Goal: Task Accomplishment & Management: Manage account settings

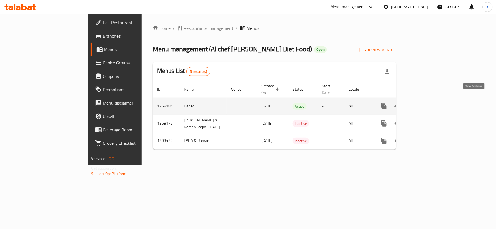
click at [431, 101] on link "enhanced table" at bounding box center [423, 106] width 13 height 13
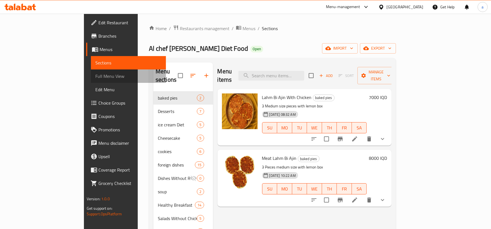
click at [95, 76] on span "Full Menu View" at bounding box center [128, 76] width 66 height 7
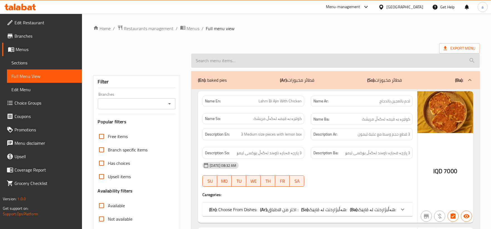
click at [233, 67] on input "search" at bounding box center [335, 61] width 289 height 14
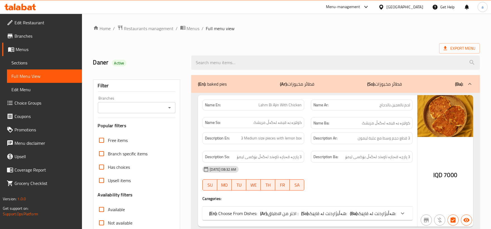
paste input "Eggs And Cheese Meal"
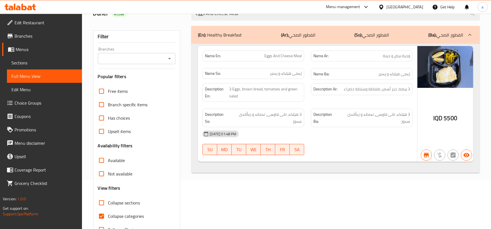
scroll to position [46, 0]
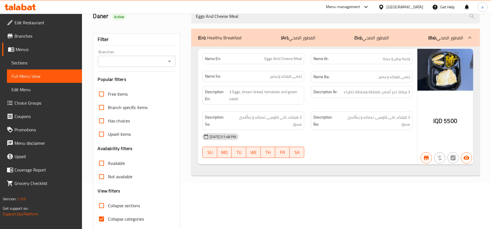
type input "Eggs And Cheese Meal"
click at [26, 60] on span "Sections" at bounding box center [44, 62] width 66 height 7
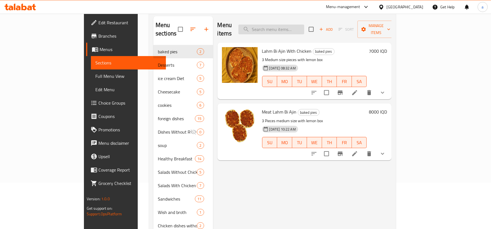
click at [279, 25] on input "search" at bounding box center [271, 30] width 66 height 10
paste input "Eggs And Cheese Meal"
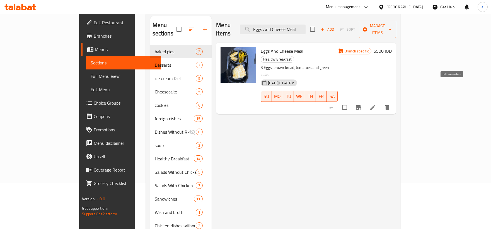
type input "Eggs And Cheese Meal"
click at [376, 104] on icon at bounding box center [373, 107] width 7 height 7
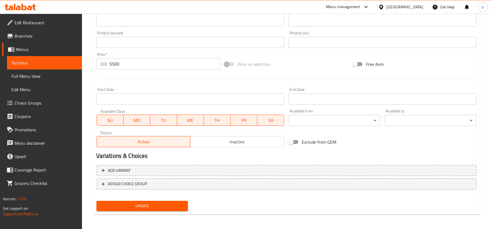
scroll to position [36, 0]
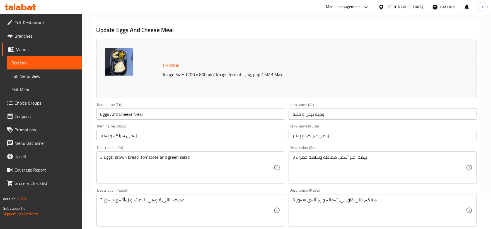
click at [50, 75] on span "Full Menu View" at bounding box center [44, 76] width 66 height 7
click at [54, 75] on span "Full Menu View" at bounding box center [44, 76] width 66 height 7
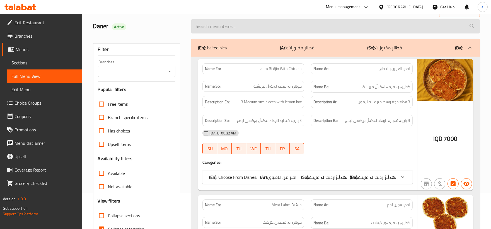
click at [305, 31] on input "search" at bounding box center [335, 26] width 289 height 14
paste input "Eggs And Cheese Meal"
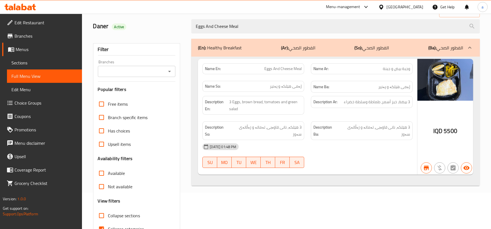
type input "Eggs And Cheese Meal"
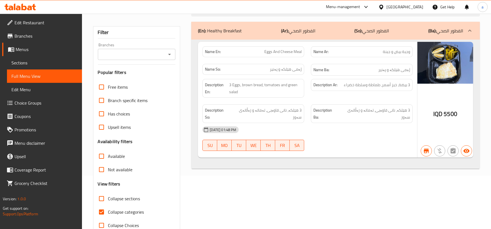
scroll to position [68, 0]
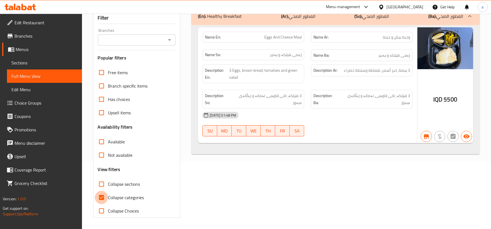
click at [103, 192] on input "Collapse categories" at bounding box center [101, 197] width 13 height 13
checkbox input "false"
click at [491, 63] on html "​ Menu-management Iraq Get Help a Edit Restaurant Branches Menus Sections Full …" at bounding box center [245, 46] width 491 height 229
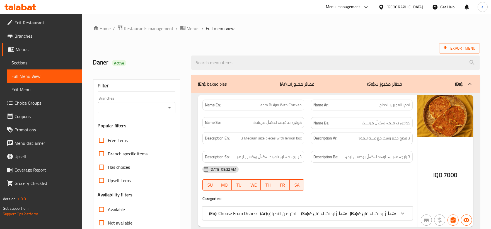
click at [171, 104] on div at bounding box center [169, 108] width 7 height 8
click at [169, 107] on icon "Open" at bounding box center [169, 107] width 3 height 1
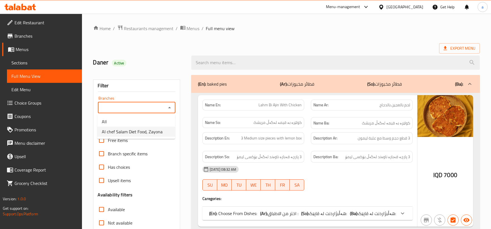
click at [141, 132] on span "Al chef Salam Diet Food, Zayona" at bounding box center [132, 131] width 61 height 7
type input "Al chef Salam Diet Food, Zayona"
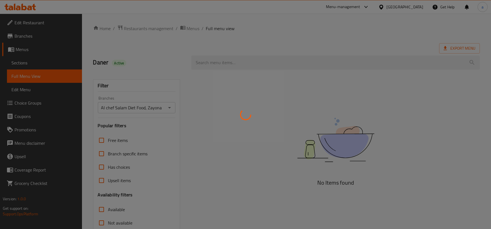
click at [245, 61] on div at bounding box center [245, 114] width 491 height 229
click at [243, 61] on div at bounding box center [245, 114] width 491 height 229
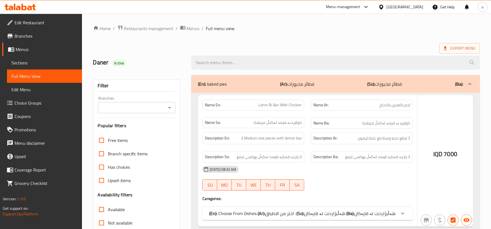
click at [166, 109] on div at bounding box center [245, 114] width 491 height 229
click at [169, 109] on div at bounding box center [245, 114] width 491 height 229
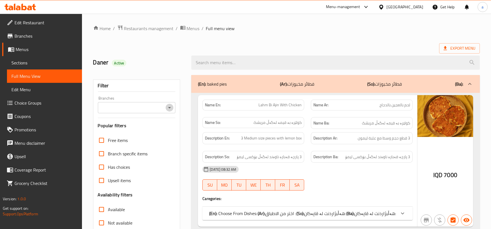
click at [171, 110] on icon "Open" at bounding box center [169, 107] width 7 height 7
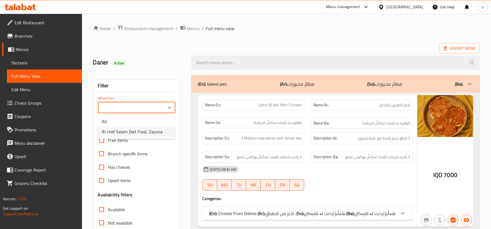
click at [154, 132] on span "Al chef Salam Diet Food, Zayona" at bounding box center [132, 131] width 61 height 7
type input "Al chef Salam Diet Food, Zayona"
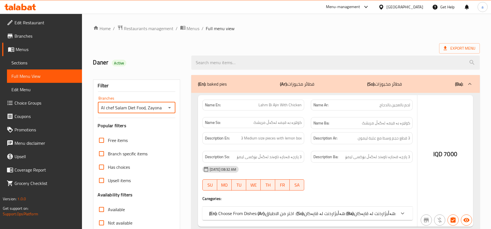
click at [228, 59] on div at bounding box center [245, 114] width 491 height 229
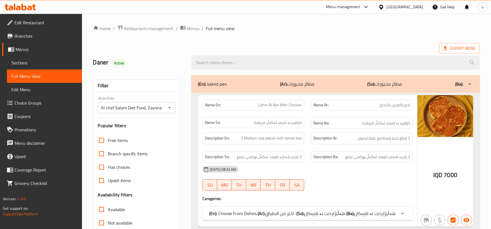
click at [228, 59] on input "search" at bounding box center [335, 62] width 289 height 14
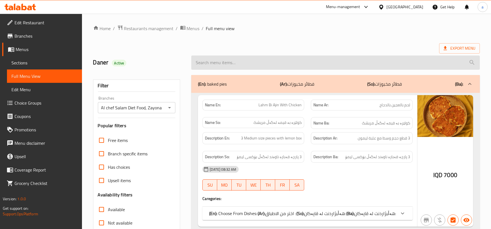
paste input "Eggs And Cheese Meal"
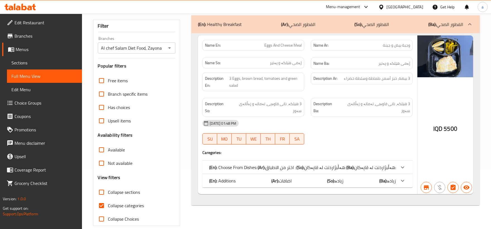
scroll to position [68, 0]
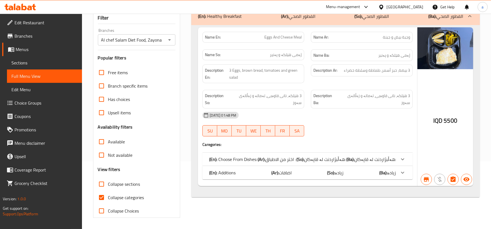
type input "Eggs And Cheese Meal"
click at [107, 198] on input "Collapse categories" at bounding box center [101, 197] width 13 height 13
checkbox input "false"
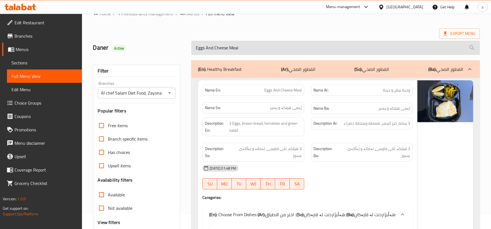
scroll to position [0, 0]
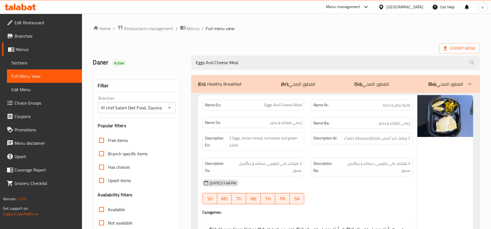
drag, startPoint x: 294, startPoint y: 59, endPoint x: 176, endPoint y: 55, distance: 118.6
click at [176, 55] on div "Daner Active Eggs And Cheese Meal" at bounding box center [286, 62] width 393 height 25
paste input "716579"
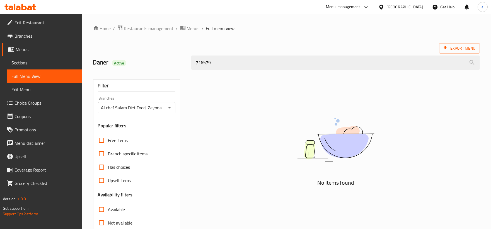
drag, startPoint x: 216, startPoint y: 63, endPoint x: 166, endPoint y: 66, distance: 49.2
click at [166, 66] on div "Daner Active 716579" at bounding box center [286, 62] width 393 height 25
paste input "Eggs And Potato Meal"
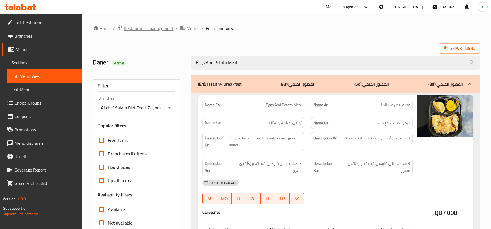
type input "Eggs And Potato Meal"
click at [130, 27] on span "Restaurants management" at bounding box center [149, 28] width 50 height 7
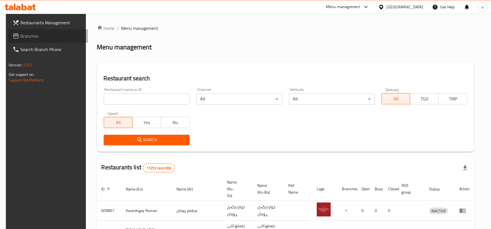
click at [23, 37] on span "Branches" at bounding box center [51, 36] width 63 height 7
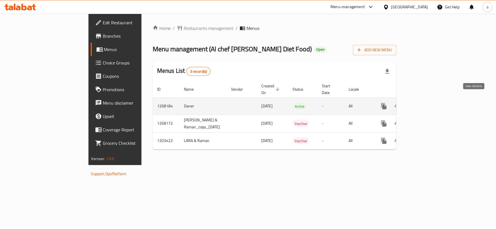
click at [427, 103] on icon "enhanced table" at bounding box center [424, 106] width 7 height 7
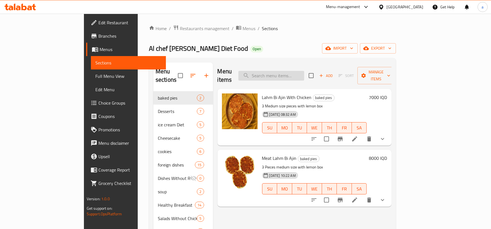
click at [280, 75] on input "search" at bounding box center [271, 76] width 66 height 10
click at [95, 79] on span "Full Menu View" at bounding box center [128, 76] width 66 height 7
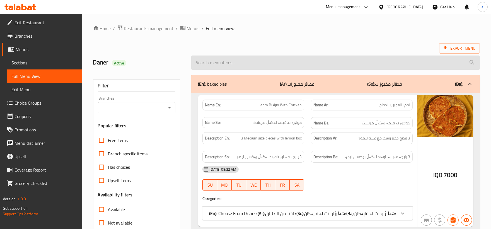
click at [290, 64] on input "search" at bounding box center [335, 62] width 289 height 14
paste input "Eggs And Potato Meal"
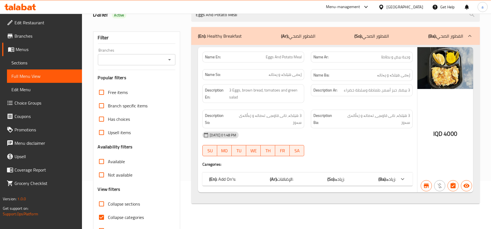
scroll to position [51, 0]
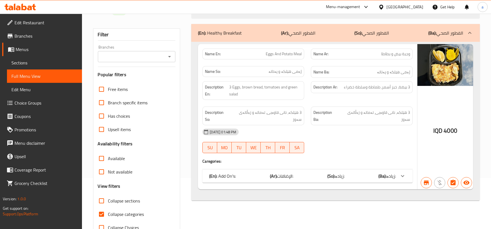
type input "Eggs And Potato Meal"
click at [385, 172] on b "(Ba):" at bounding box center [382, 176] width 8 height 8
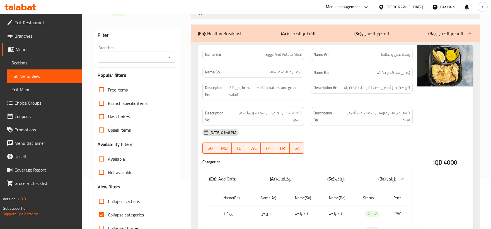
scroll to position [90, 0]
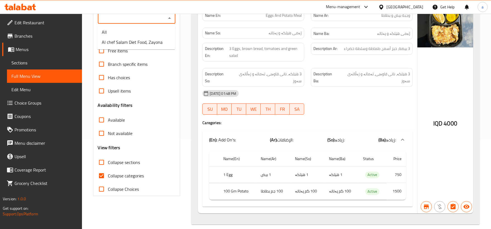
click at [156, 19] on input "Branches" at bounding box center [132, 18] width 65 height 8
click at [160, 45] on span "Al chef Salam Diet Food, Zayona" at bounding box center [132, 42] width 61 height 7
type input "Al chef Salam Diet Food, Zayona"
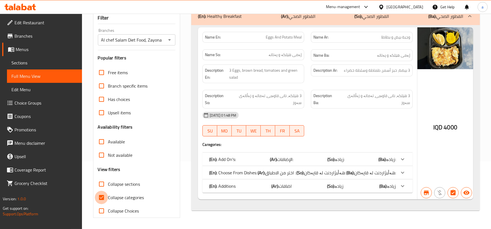
click at [102, 196] on input "Collapse categories" at bounding box center [101, 197] width 13 height 13
checkbox input "false"
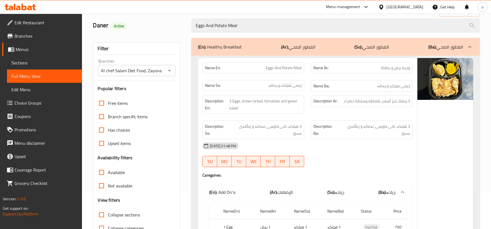
scroll to position [0, 0]
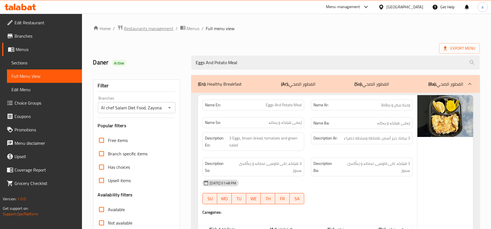
click at [168, 26] on span "Restaurants management" at bounding box center [149, 28] width 50 height 7
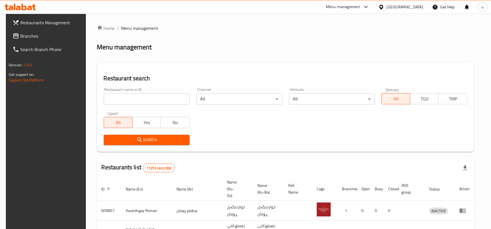
click at [25, 33] on span "Branches" at bounding box center [51, 36] width 63 height 7
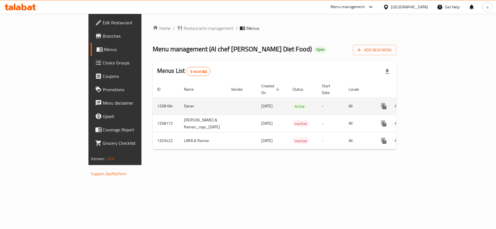
click at [427, 103] on icon "enhanced table" at bounding box center [424, 106] width 7 height 7
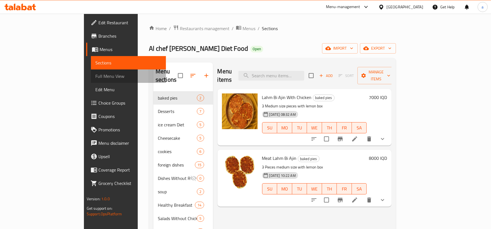
click at [95, 79] on span "Full Menu View" at bounding box center [128, 76] width 66 height 7
click at [95, 78] on span "Full Menu View" at bounding box center [128, 76] width 66 height 7
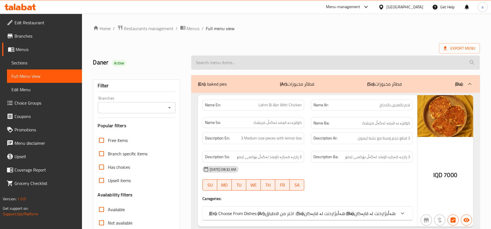
click at [260, 59] on input "search" at bounding box center [335, 62] width 289 height 14
paste input "Chicken Burger Sandwich"
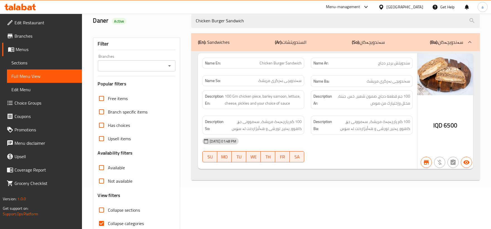
scroll to position [47, 0]
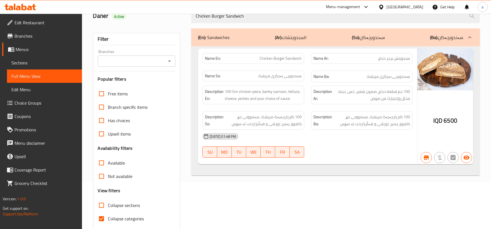
type input "Chicken Burger Sandwich"
click at [170, 59] on icon "Open" at bounding box center [169, 61] width 7 height 7
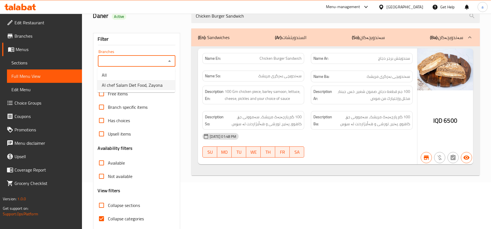
click at [165, 84] on li "Al chef Salam Diet Food, Zayona" at bounding box center [136, 85] width 78 height 10
type input "Al chef Salam Diet Food, Zayona"
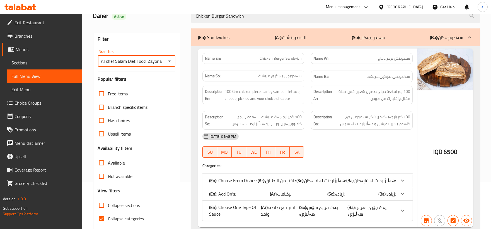
scroll to position [68, 0]
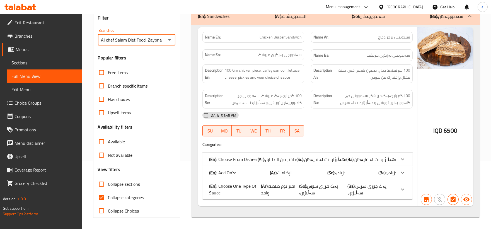
click at [131, 196] on span "Collapse categories" at bounding box center [126, 197] width 36 height 7
click at [108, 196] on input "Collapse categories" at bounding box center [101, 197] width 13 height 13
checkbox input "false"
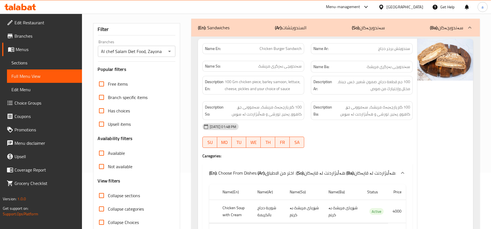
scroll to position [0, 0]
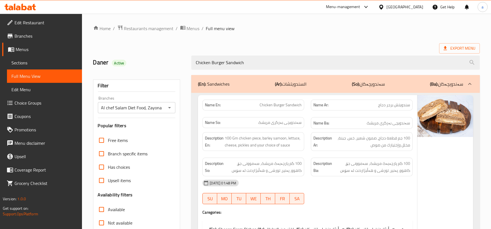
drag, startPoint x: 285, startPoint y: 62, endPoint x: 144, endPoint y: 62, distance: 141.4
click at [144, 62] on div "Daner Active Chicken Burger Sandwich" at bounding box center [286, 62] width 393 height 25
paste input "Alfredo"
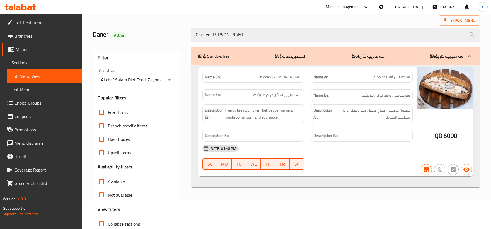
scroll to position [35, 0]
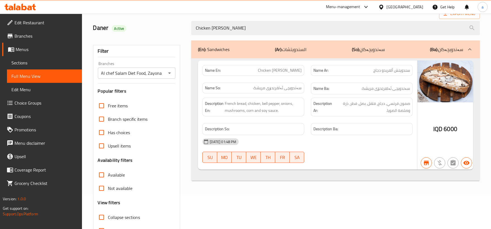
type input "Chicken [PERSON_NAME]"
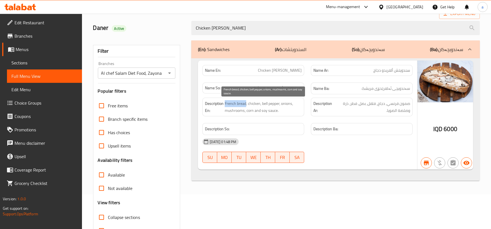
drag, startPoint x: 224, startPoint y: 102, endPoint x: 246, endPoint y: 105, distance: 22.2
click at [246, 105] on h6 "Description En: French bread, chicken, bell pepper, onions, mushrooms, corn and…" at bounding box center [253, 107] width 97 height 14
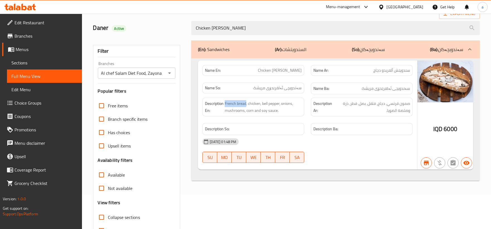
click at [23, 62] on span "Sections" at bounding box center [44, 62] width 66 height 7
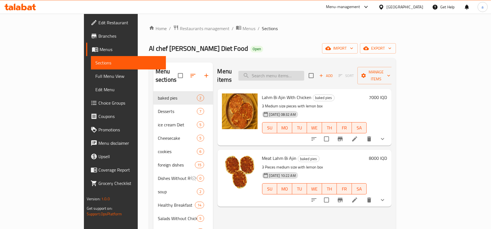
click at [281, 71] on input "search" at bounding box center [271, 76] width 66 height 10
paste input "Chicken [PERSON_NAME]"
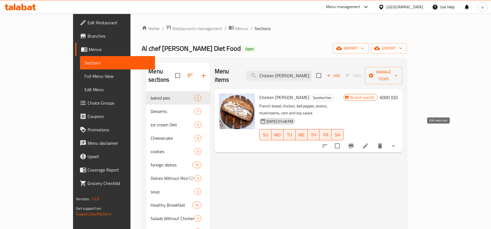
type input "Chicken [PERSON_NAME]"
click at [369, 143] on icon at bounding box center [365, 146] width 7 height 7
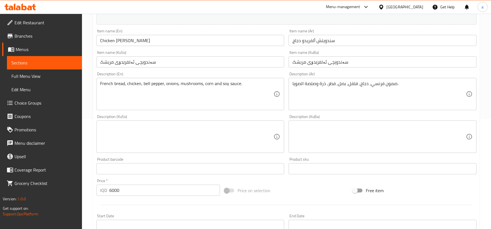
scroll to position [124, 0]
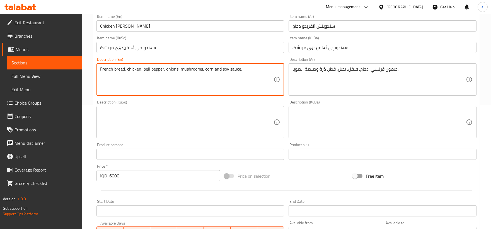
drag, startPoint x: 243, startPoint y: 67, endPoint x: 80, endPoint y: 64, distance: 163.5
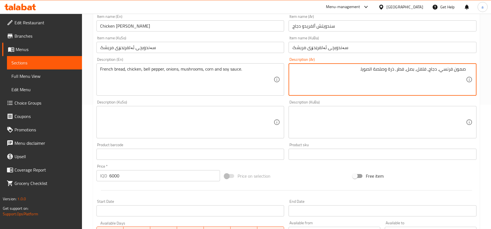
click at [346, 77] on textarea "صمون فرنسي, دجاج, فلفل, بصل, فطر, ذرة وصلصة الصويا." at bounding box center [379, 79] width 173 height 26
type textarea "صمون فرنسي, دجاج, فلفل, بصل, فطر, ذرة وصلصة الصويا"
click at [457, 69] on textarea "صمون فرنسي, دجاج, فلفل, بصل, فطر, ذرة وصلصة الصويا" at bounding box center [379, 79] width 173 height 26
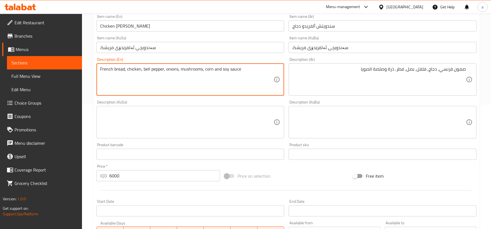
click at [120, 69] on textarea "French bread, chicken, bell pepper, onions, mushrooms, corn and soy sauce" at bounding box center [186, 79] width 173 height 26
paste textarea "Samoon"
type textarea "French Samoon, chicken, bell pepper, onions, mushrooms, corn and soy sauce"
click at [246, 124] on textarea at bounding box center [186, 122] width 173 height 26
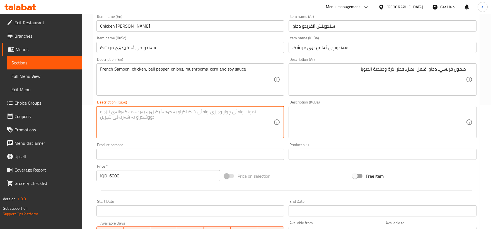
paste textarea "سەموونی فەرەنسی، مریشک، فلفەلی شیرین، پیاز، قارچ، گەنم و سۆسی سۆیا"
type textarea "سەموونی فەرەنسی، مریشک، فلفەلی شیرین، پیاز، قارچ، گەنم و سۆسی سۆیا"
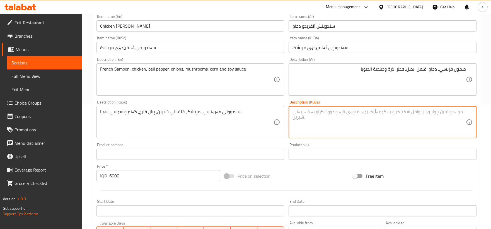
click at [313, 115] on textarea at bounding box center [379, 122] width 173 height 26
paste textarea "سەموونی فەرەنسی، مریشک، فلفەلی شیرین، پیاز، قارچ، گەنم و سۆسی سۆیا"
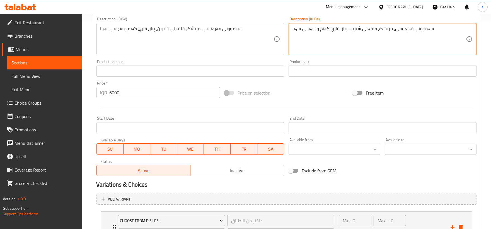
scroll to position [259, 0]
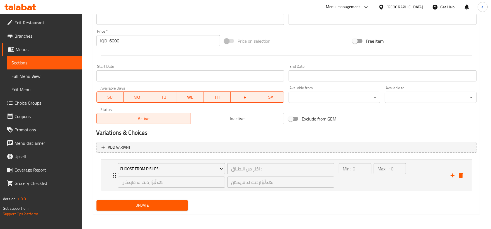
type textarea "سەموونی فەرەنسی، مریشک، فلفەلی شیرین، پیاز، قارچ، گەنم و سۆسی سۆیا"
click at [170, 202] on span "Update" at bounding box center [142, 205] width 83 height 7
click at [31, 75] on span "Full Menu View" at bounding box center [44, 76] width 66 height 7
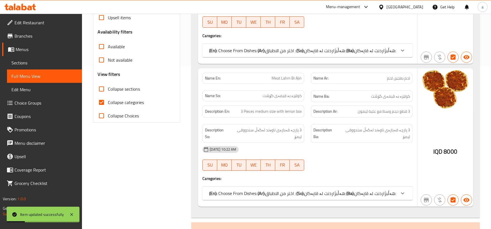
scroll to position [156, 0]
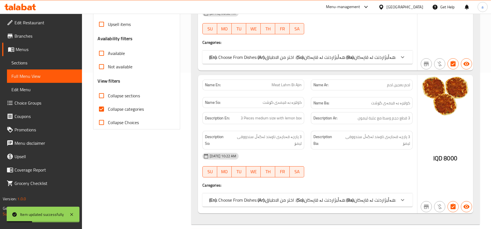
click at [102, 107] on input "Collapse categories" at bounding box center [101, 108] width 13 height 13
checkbox input "false"
click at [101, 98] on input "Collapse sections" at bounding box center [101, 95] width 13 height 13
checkbox input "true"
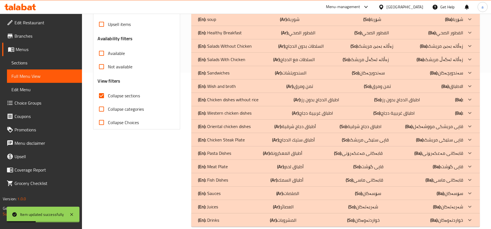
scroll to position [0, 0]
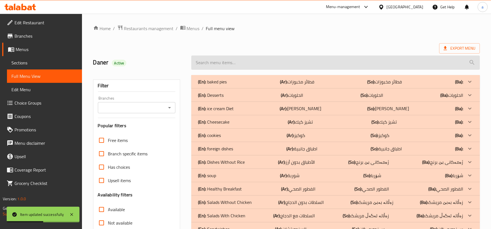
click at [245, 62] on input "search" at bounding box center [335, 62] width 289 height 14
paste input "Chicken [PERSON_NAME]"
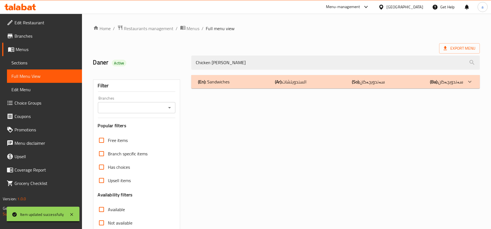
click at [332, 78] on div "(En): Sandwiches (Ar): السندويتشات (So): سەندویچەکان (Ba): سەندویچەکان" at bounding box center [335, 81] width 289 height 13
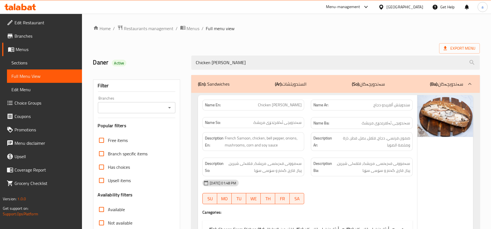
drag, startPoint x: 294, startPoint y: 65, endPoint x: 164, endPoint y: 63, distance: 130.5
click at [164, 63] on div "Daner Active Chicken Alfredo Sandwich" at bounding box center [286, 62] width 393 height 25
paste input "Diet Grilled Hammour Fish Dis"
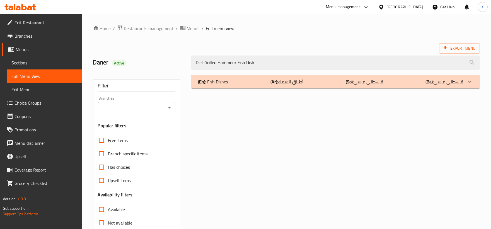
type input "Diet Grilled Hammour Fish Dish"
click at [350, 80] on b "(So):" at bounding box center [350, 82] width 8 height 8
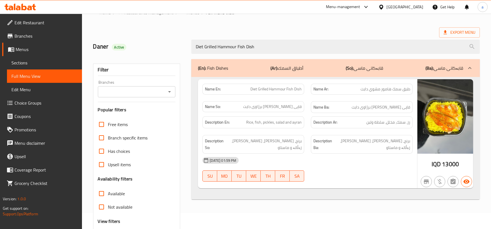
scroll to position [19, 0]
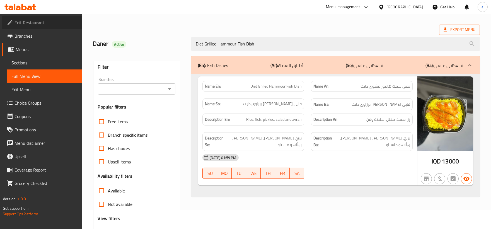
click at [29, 24] on span "Edit Restaurant" at bounding box center [46, 22] width 63 height 7
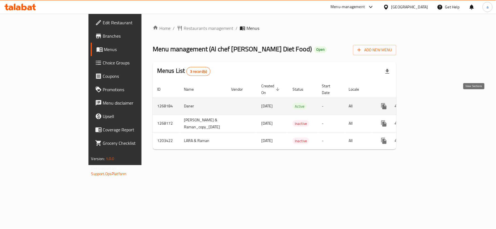
click at [427, 103] on icon "enhanced table" at bounding box center [424, 106] width 7 height 7
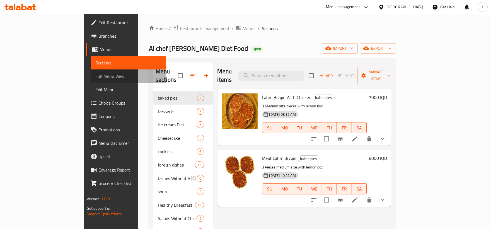
click at [95, 76] on span "Full Menu View" at bounding box center [128, 76] width 66 height 7
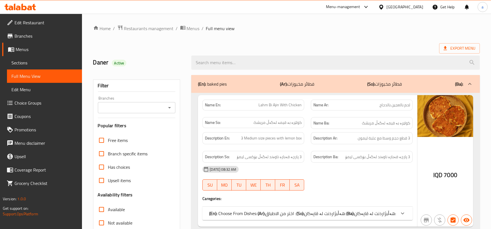
click at [170, 108] on icon "Open" at bounding box center [169, 107] width 7 height 7
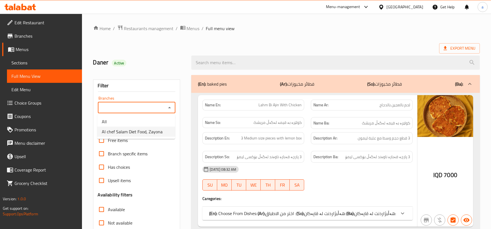
click at [151, 133] on span "Al chef Salam Diet Food, Zayona" at bounding box center [132, 131] width 61 height 7
type input "Al chef Salam Diet Food, Zayona"
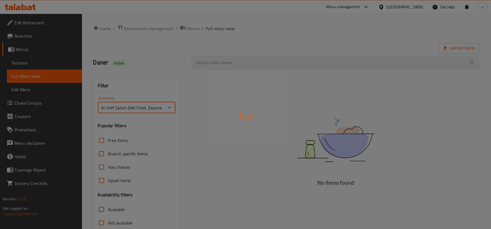
click at [257, 63] on div at bounding box center [245, 114] width 491 height 229
click at [243, 64] on div at bounding box center [245, 114] width 491 height 229
click at [223, 62] on div at bounding box center [245, 114] width 491 height 229
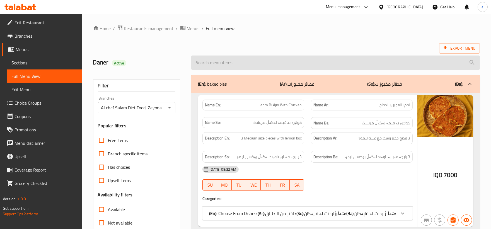
click at [354, 58] on input "search" at bounding box center [335, 62] width 289 height 14
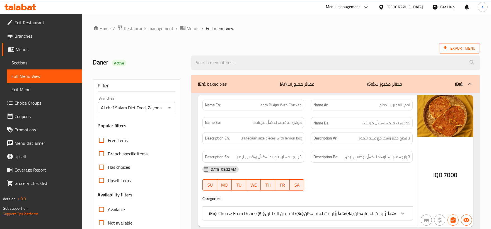
paste input "Diet Grilled Hammour Fish Dish"
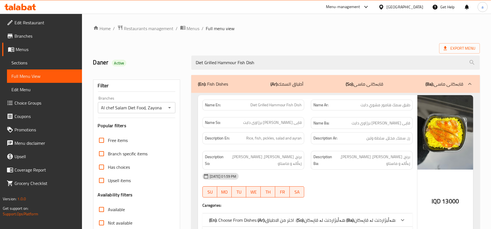
scroll to position [68, 0]
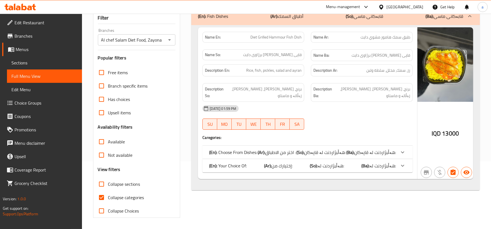
type input "Diet Grilled Hammour Fish Dish"
click at [103, 199] on input "Collapse categories" at bounding box center [101, 197] width 13 height 13
checkbox input "false"
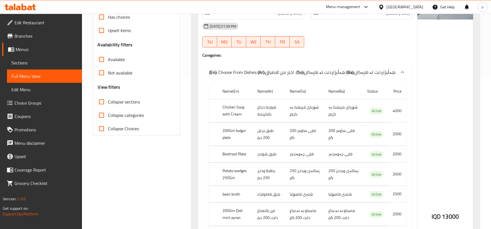
scroll to position [17, 0]
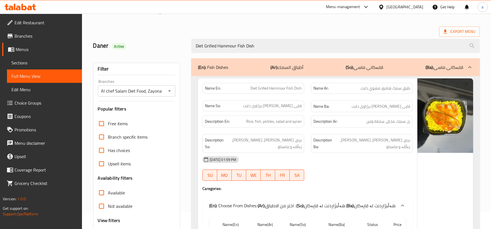
drag, startPoint x: 299, startPoint y: 47, endPoint x: 91, endPoint y: 60, distance: 207.6
paste input "Oven Grilled Zubaidi F"
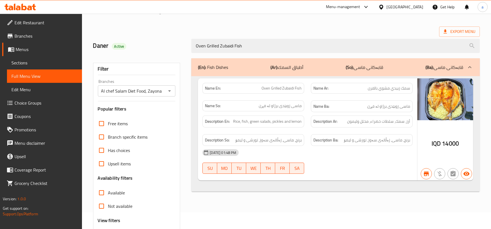
type input "Oven Grilled Zubaidi Fish"
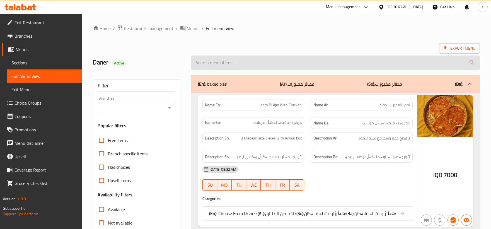
click at [285, 59] on input "search" at bounding box center [335, 62] width 289 height 14
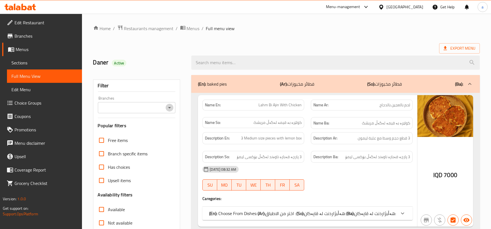
click at [166, 105] on icon "Open" at bounding box center [169, 107] width 7 height 7
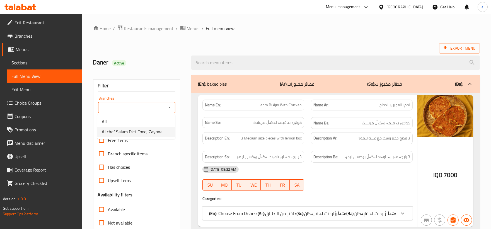
click at [162, 132] on li "Al chef Salam Diet Food, Zayona" at bounding box center [136, 132] width 78 height 10
type input "Al chef Salam Diet Food, Zayona"
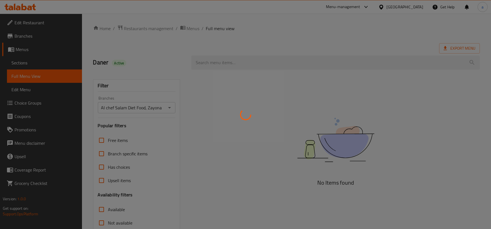
click at [219, 64] on div at bounding box center [245, 114] width 491 height 229
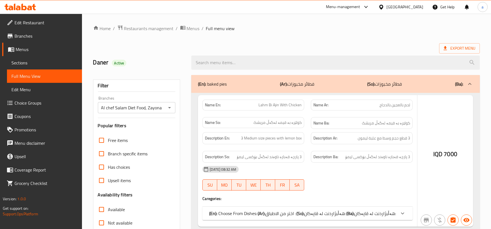
click at [224, 62] on div at bounding box center [245, 114] width 491 height 229
click at [221, 62] on div at bounding box center [245, 114] width 491 height 229
click at [326, 66] on div at bounding box center [245, 114] width 491 height 229
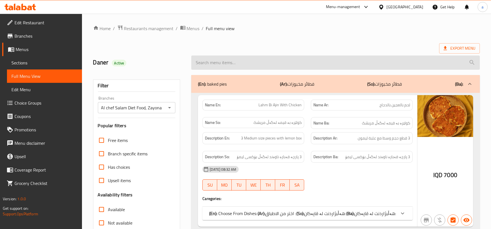
click at [326, 66] on input "search" at bounding box center [335, 62] width 289 height 14
paste input "Oven Grilled Zubaidi Fish"
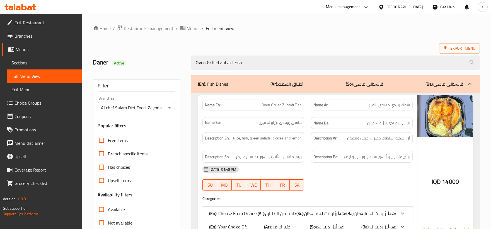
scroll to position [68, 0]
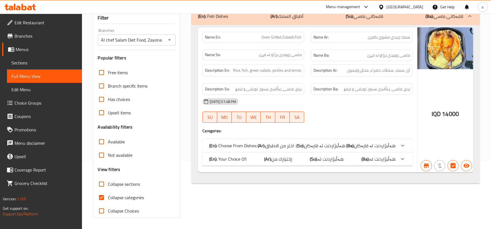
type input "Oven Grilled Zubaidi Fish"
click at [107, 196] on label "Collapse categories" at bounding box center [119, 197] width 49 height 13
click at [107, 196] on input "Collapse categories" at bounding box center [101, 197] width 13 height 13
checkbox input "false"
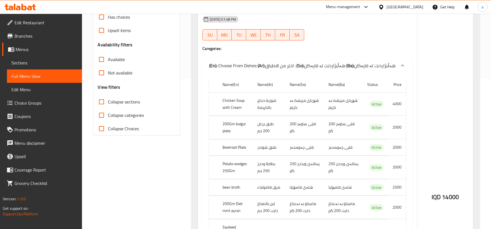
scroll to position [0, 0]
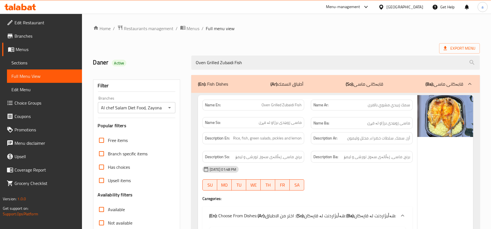
drag, startPoint x: 262, startPoint y: 69, endPoint x: 9, endPoint y: 65, distance: 253.5
paste input "Smoked Salmon Fish - 200 Gm"
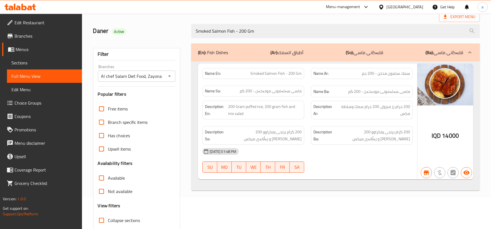
scroll to position [32, 0]
type input "Smoked Salmon Fish - 200 Gm"
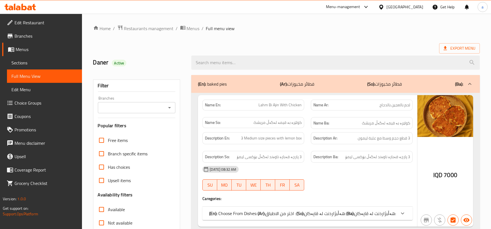
click at [171, 108] on icon "Open" at bounding box center [169, 107] width 7 height 7
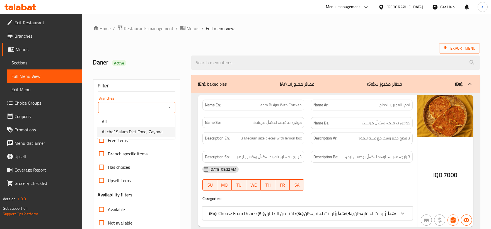
click at [155, 129] on span "Al chef Salam Diet Food, Zayona" at bounding box center [132, 131] width 61 height 7
type input "Al chef Salam Diet Food, Zayona"
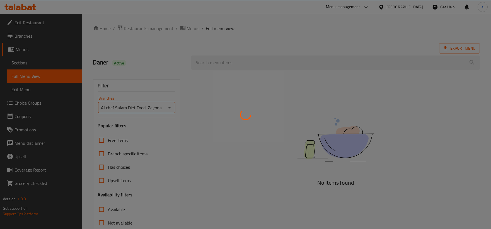
click at [239, 63] on div at bounding box center [245, 114] width 491 height 229
click at [237, 58] on div at bounding box center [245, 114] width 491 height 229
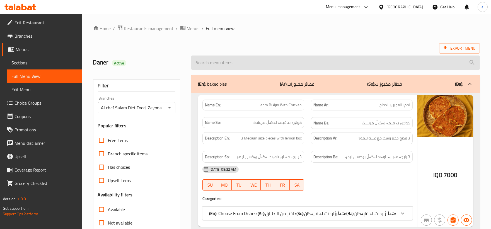
click at [235, 63] on input "search" at bounding box center [335, 62] width 289 height 14
paste input "Smoked Salmon Fish - 200 Gm"
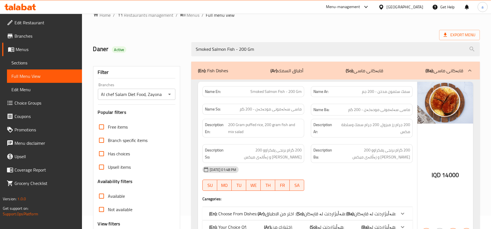
scroll to position [68, 0]
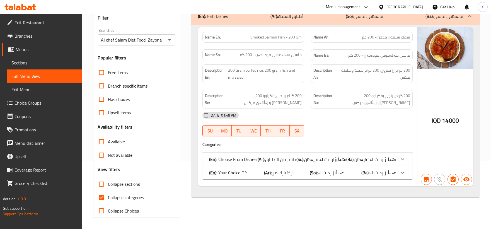
type input "Smoked Salmon Fish - 200 Gm"
click at [113, 194] on span "Collapse categories" at bounding box center [126, 197] width 36 height 7
click at [108, 194] on input "Collapse categories" at bounding box center [101, 197] width 13 height 13
checkbox input "false"
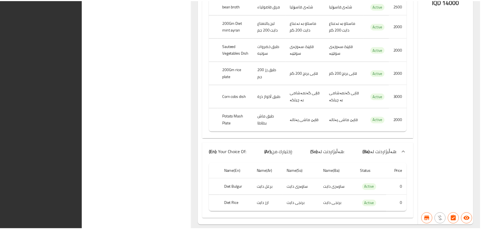
scroll to position [364, 0]
